Goal: Task Accomplishment & Management: Manage account settings

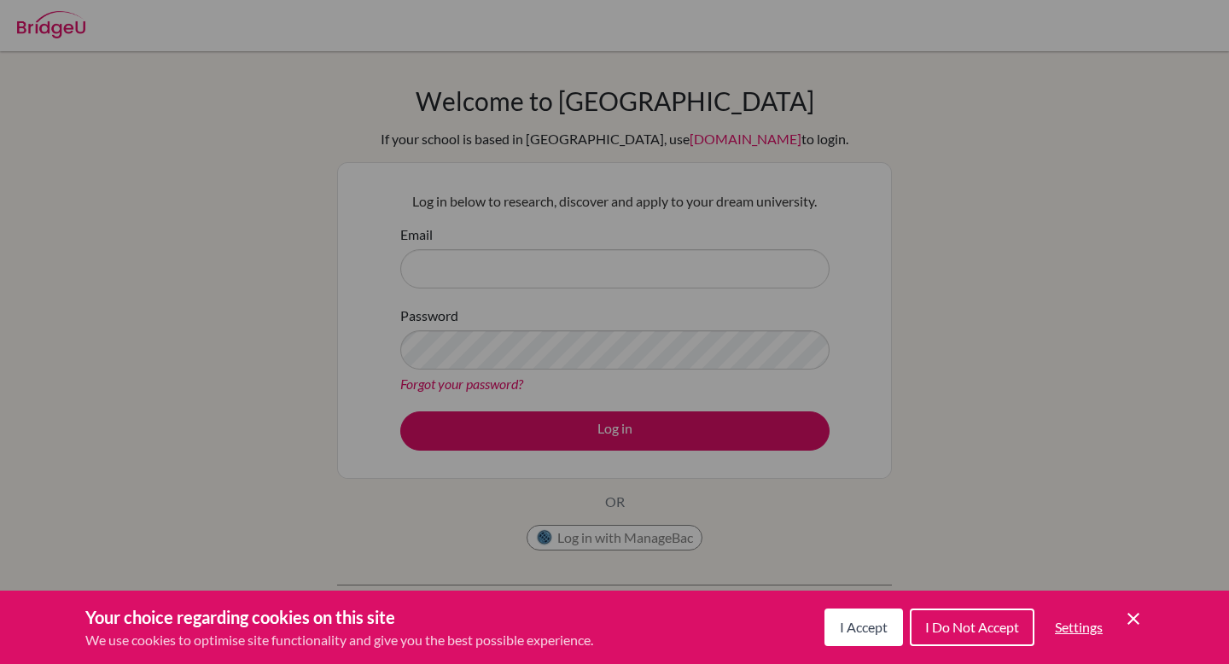
click at [870, 619] on span "I Accept" at bounding box center [864, 627] width 48 height 16
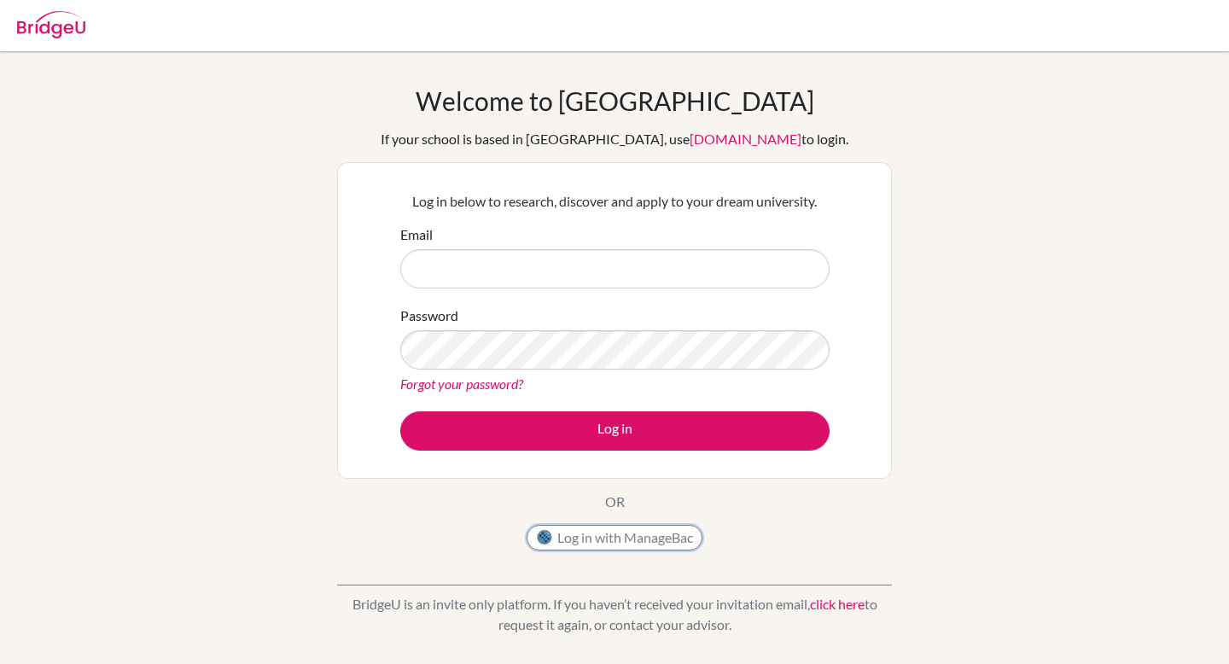
click at [659, 538] on button "Log in with ManageBac" at bounding box center [615, 538] width 176 height 26
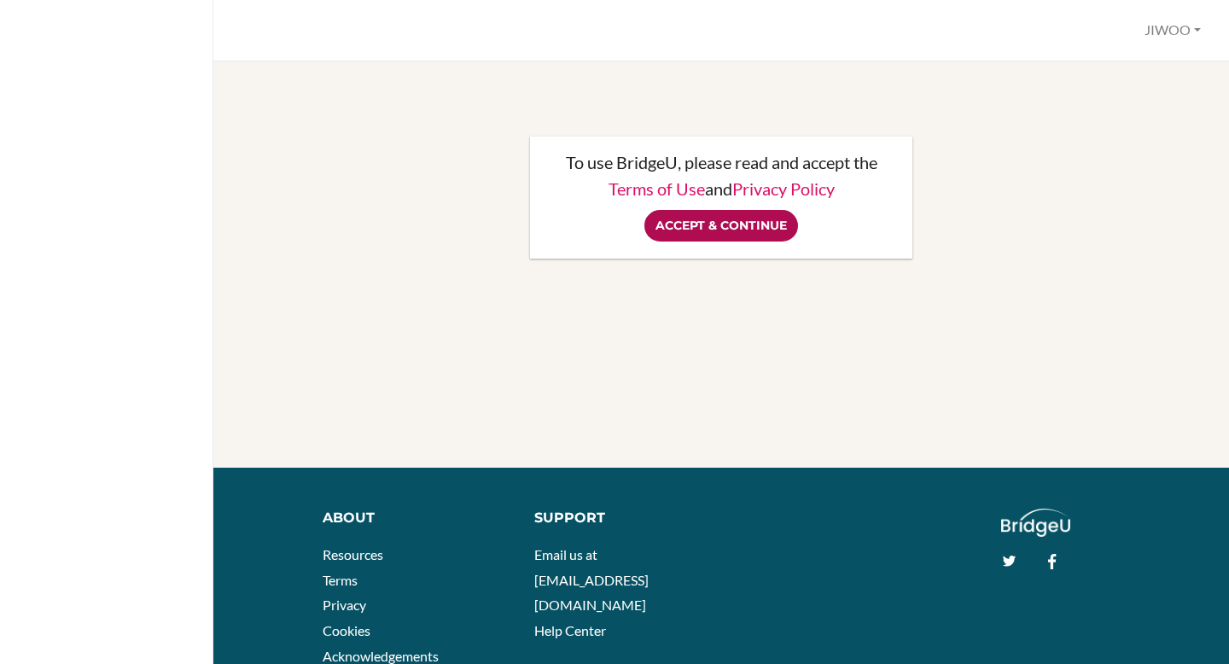
click at [725, 231] on input "Accept & Continue" at bounding box center [721, 226] width 154 height 32
